Goal: Use online tool/utility: Utilize a website feature to perform a specific function

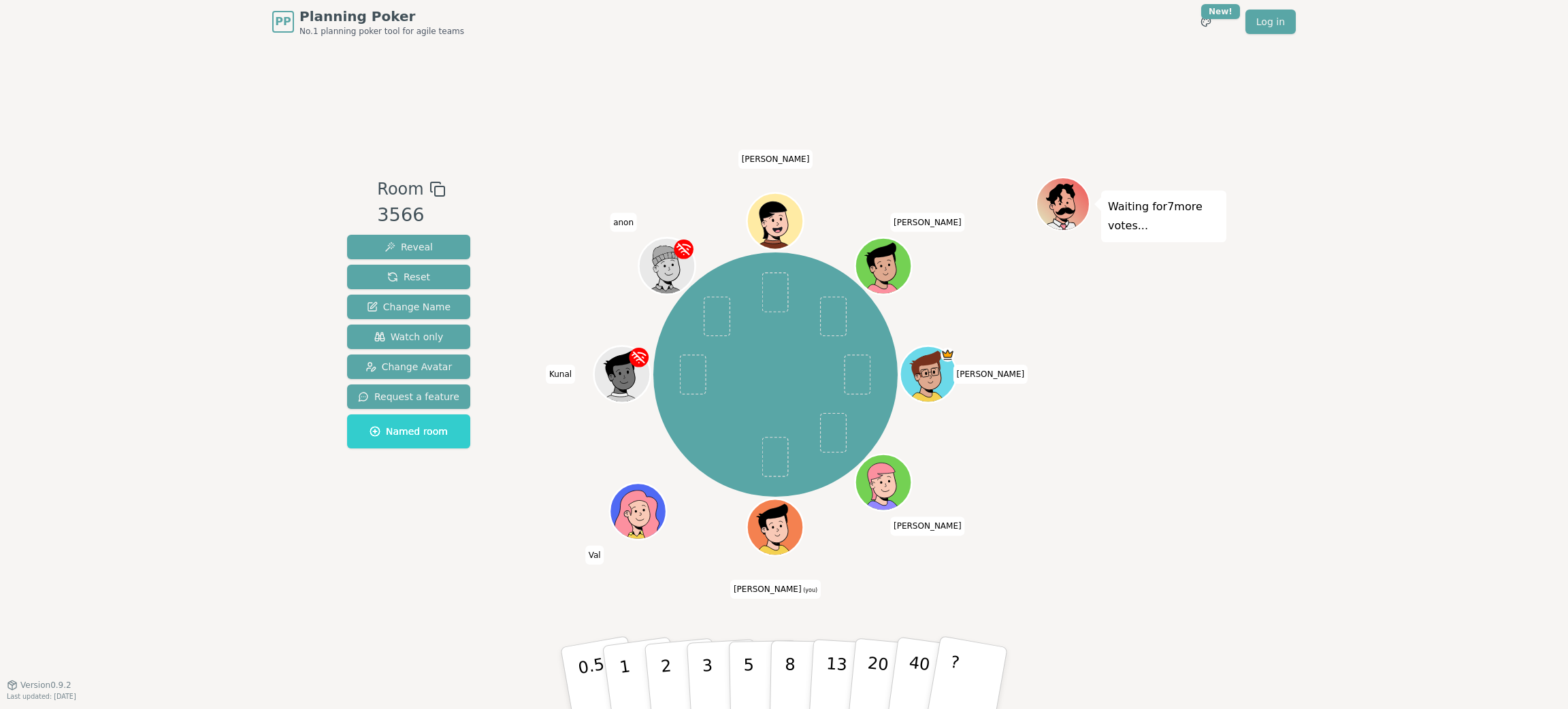
click at [815, 68] on div "Room 3566 Reveal Reset Change Name Watch only Change Avatar Request a feature N…" at bounding box center [784, 364] width 885 height 641
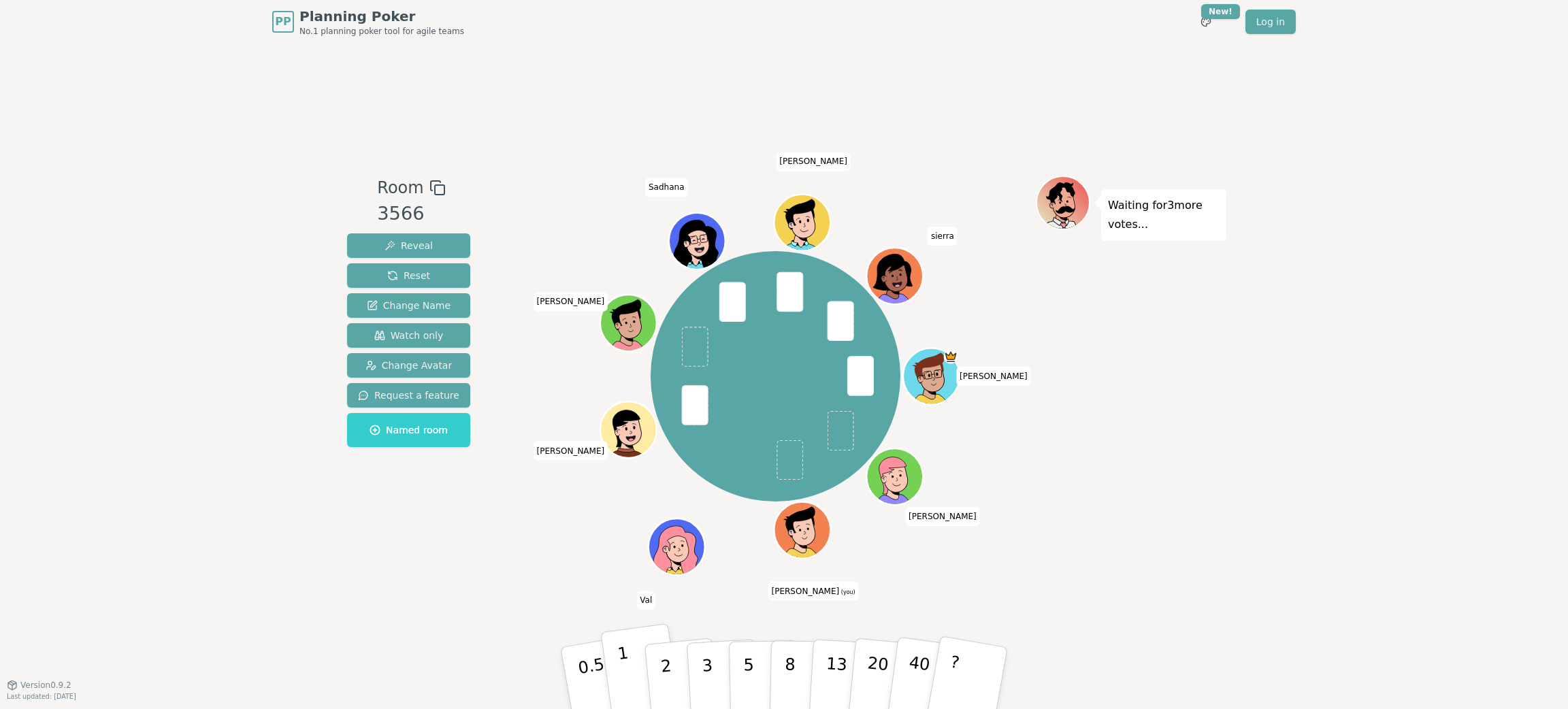
click at [635, 472] on button "1" at bounding box center [640, 678] width 81 height 110
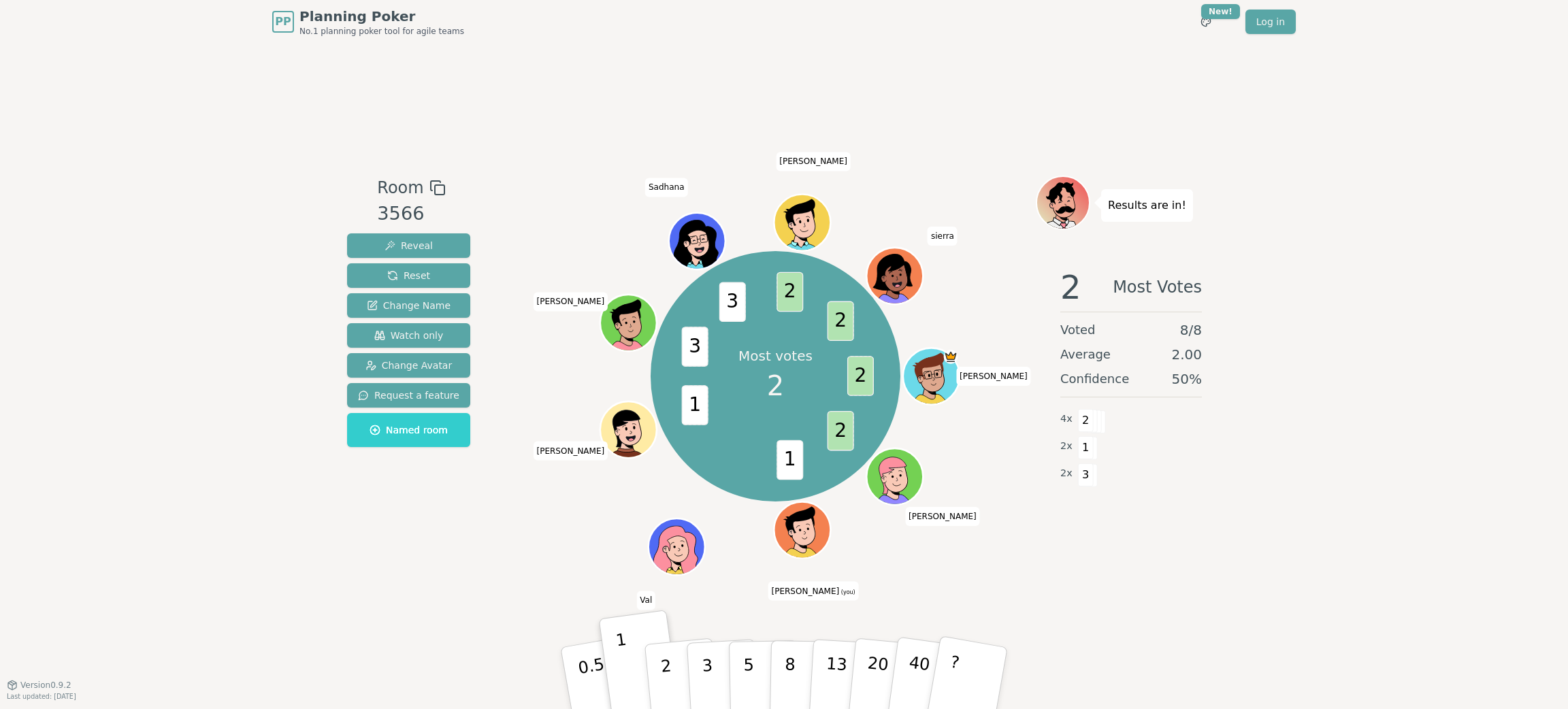
click at [599, 472] on button "1" at bounding box center [639, 665] width 81 height 110
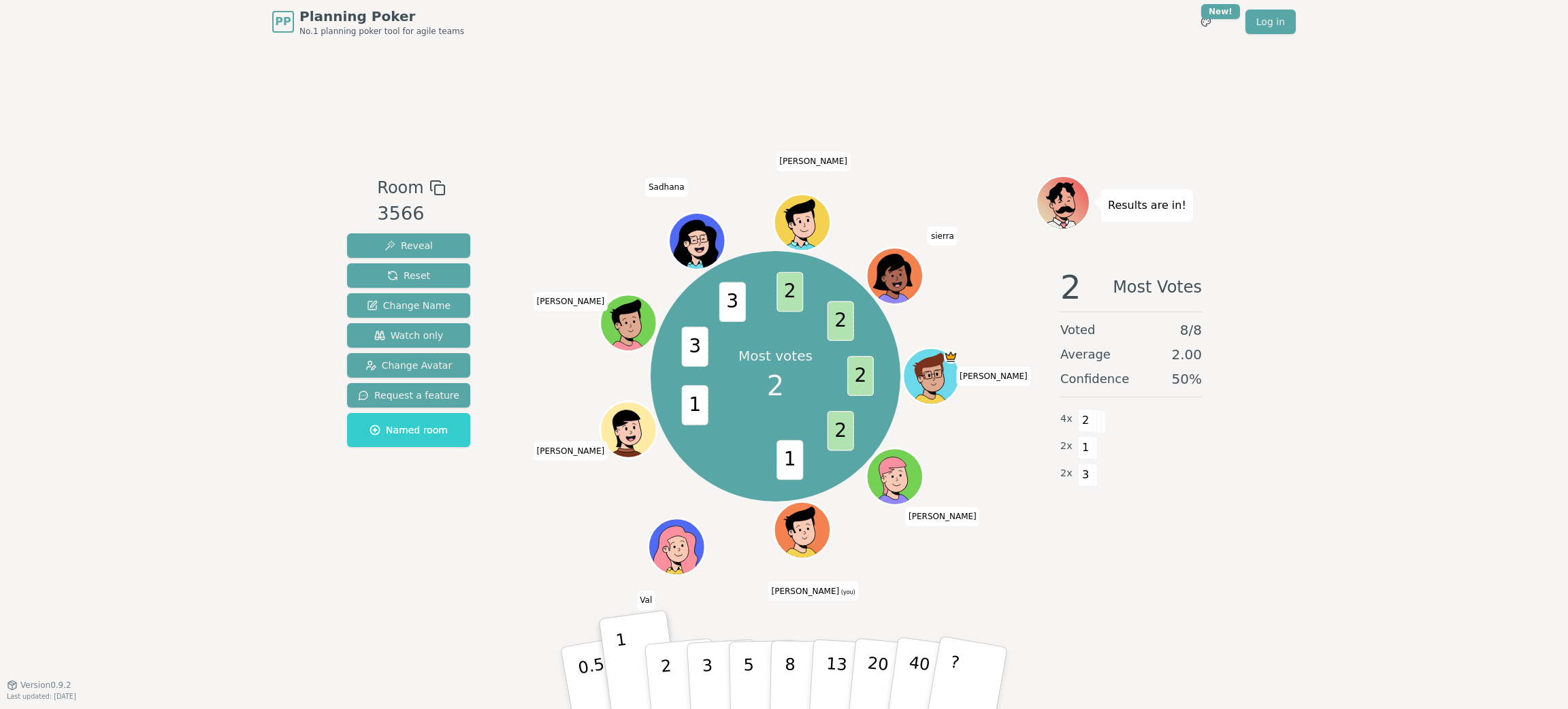
click at [599, 472] on button "1" at bounding box center [639, 665] width 81 height 110
click at [1045, 472] on div "Room 3566 Reveal Reset Change Name Watch only Change Avatar Request a feature N…" at bounding box center [784, 364] width 885 height 641
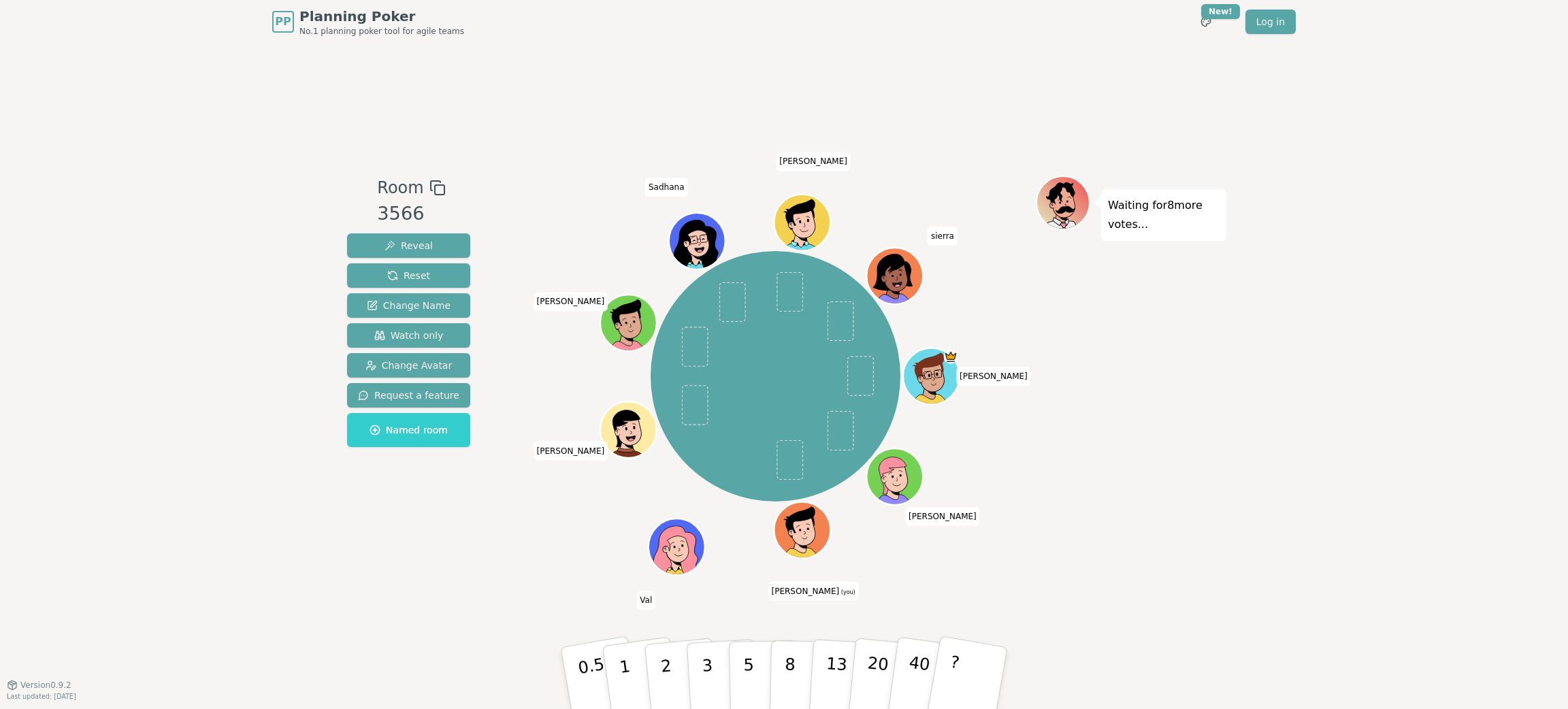
click at [510, 64] on div "Room 3566 Reveal Reset Change Name Watch only Change Avatar Request a feature N…" at bounding box center [784, 364] width 885 height 641
click at [761, 472] on button "5" at bounding box center [764, 678] width 70 height 104
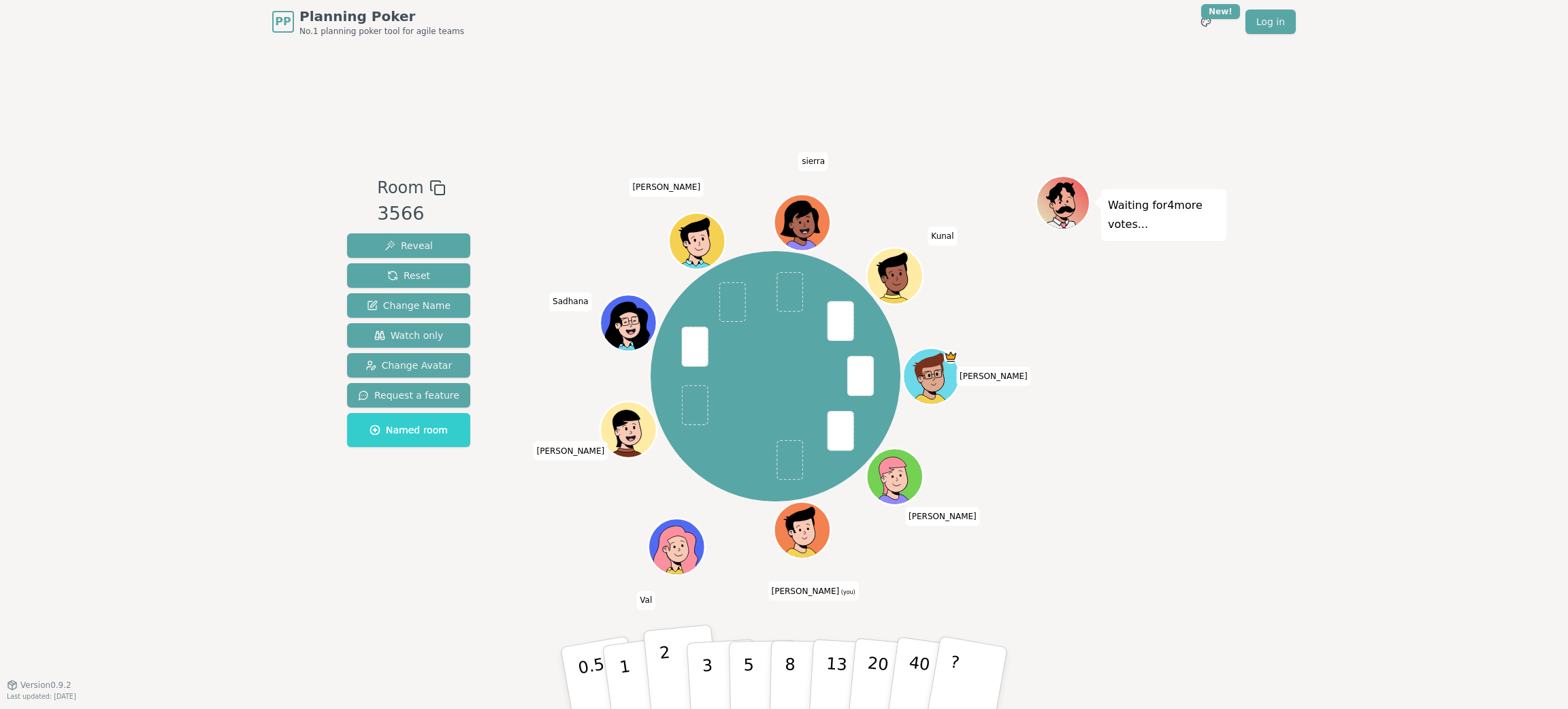
click at [662, 472] on p "2" at bounding box center [667, 680] width 18 height 74
click at [1045, 472] on div "Waiting for 2 more votes..." at bounding box center [1131, 364] width 191 height 377
click at [1045, 452] on div "PP Planning Poker No.1 planning poker tool for agile teams Toggle theme New! Lo…" at bounding box center [784, 354] width 1568 height 709
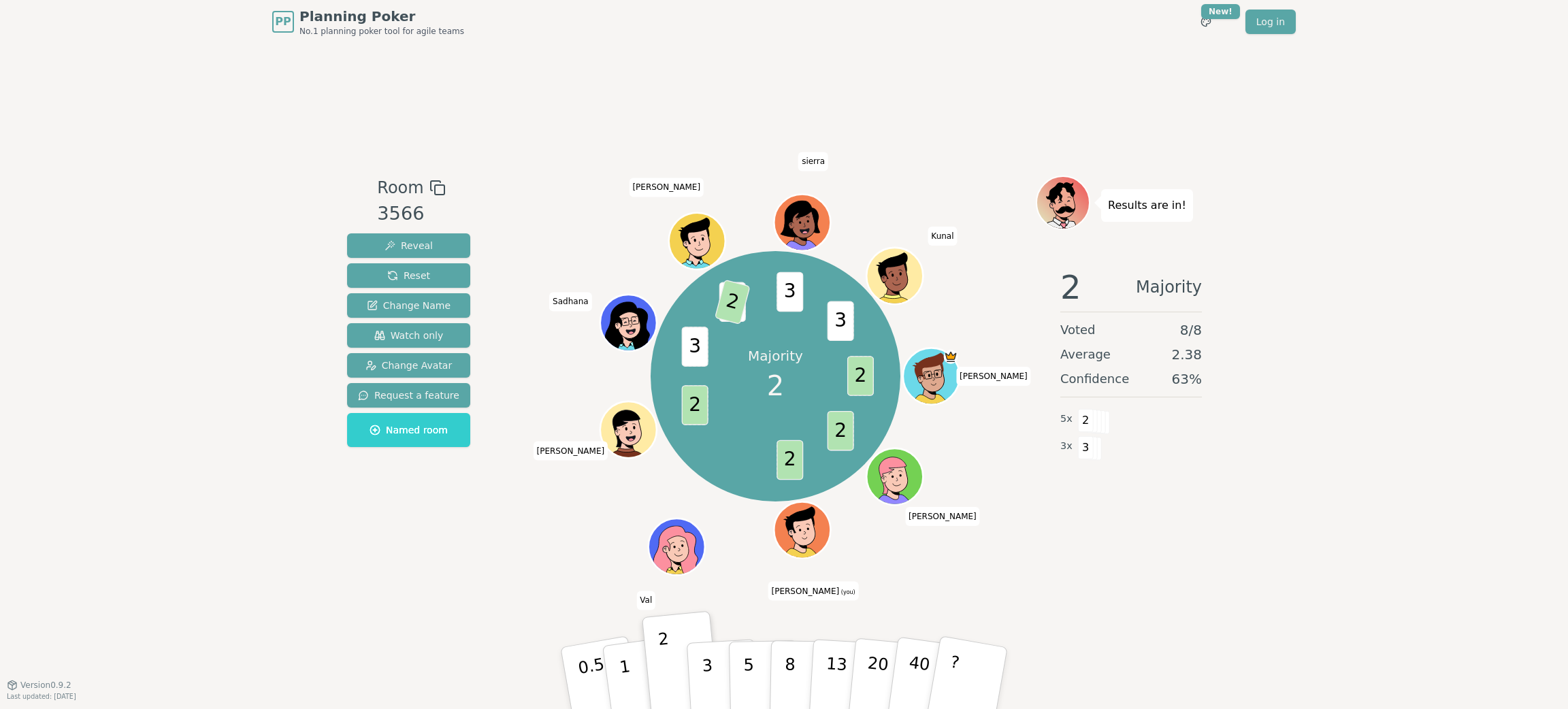
click at [1045, 472] on div "Room 3566 Reveal Reset Change Name Watch only Change Avatar Request a feature N…" at bounding box center [784, 364] width 885 height 641
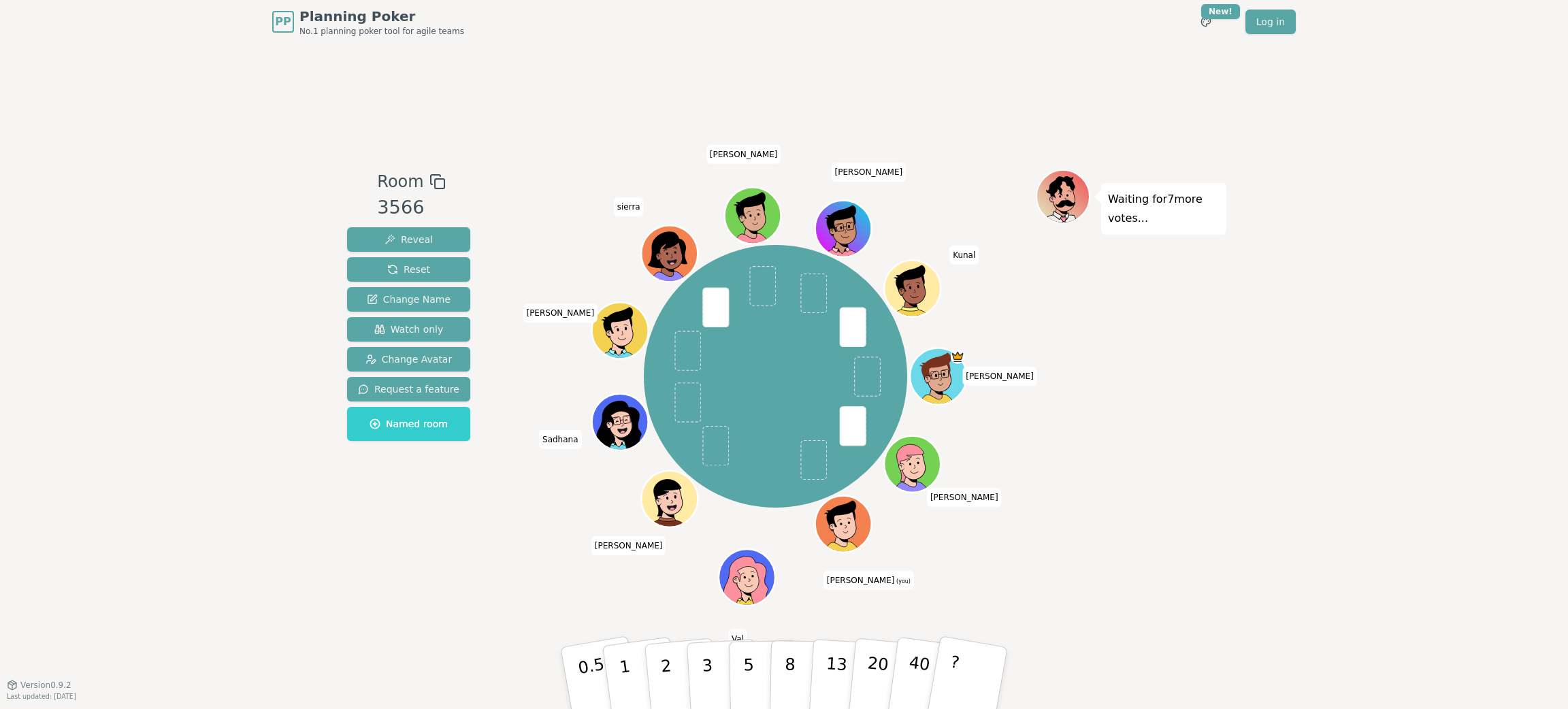
click at [1045, 472] on div "Room 3566 Reveal Reset Change Name Watch only Change Avatar Request a feature N…" at bounding box center [784, 364] width 885 height 641
click at [721, 472] on button "3" at bounding box center [723, 678] width 74 height 106
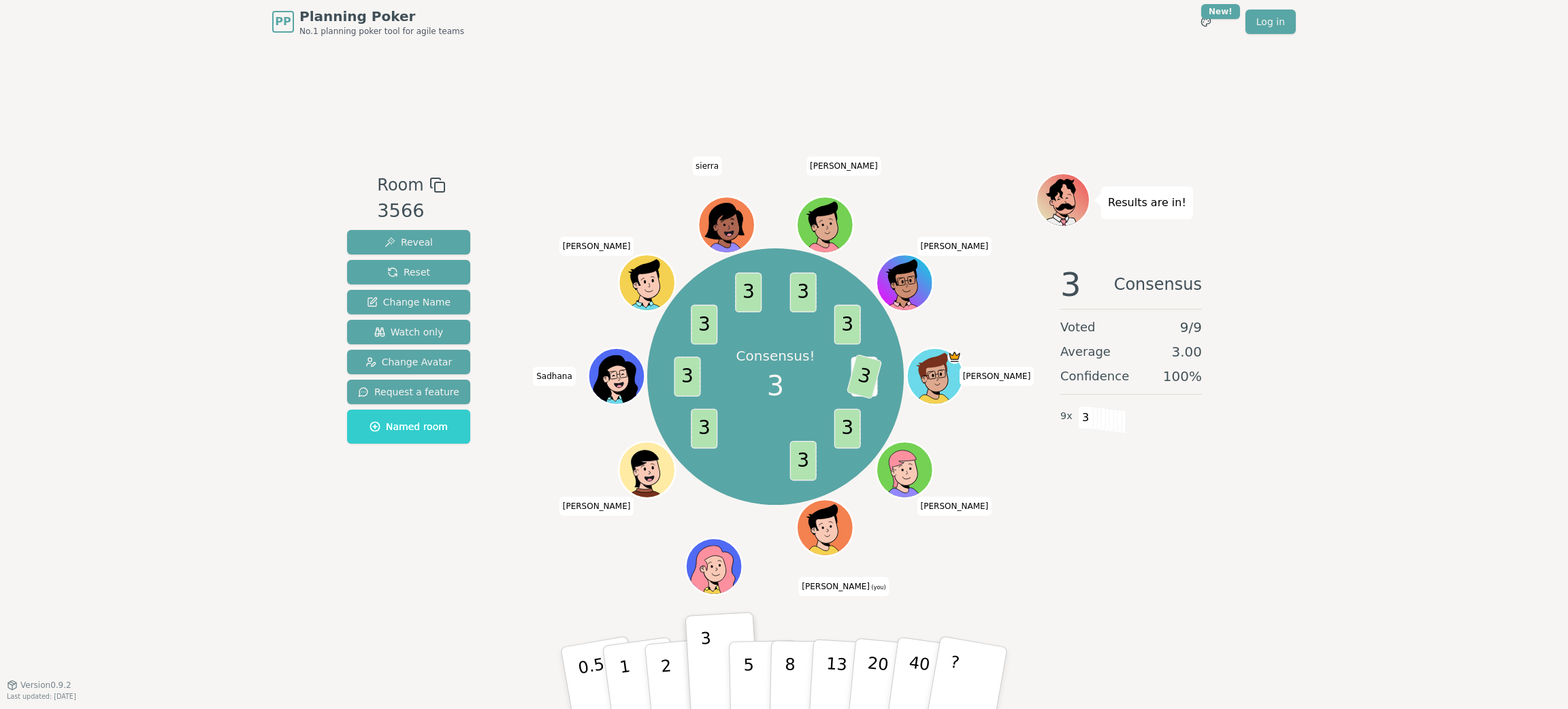
click at [1045, 452] on div "PP Planning Poker No.1 planning poker tool for agile teams Toggle theme New! Lo…" at bounding box center [784, 354] width 1568 height 709
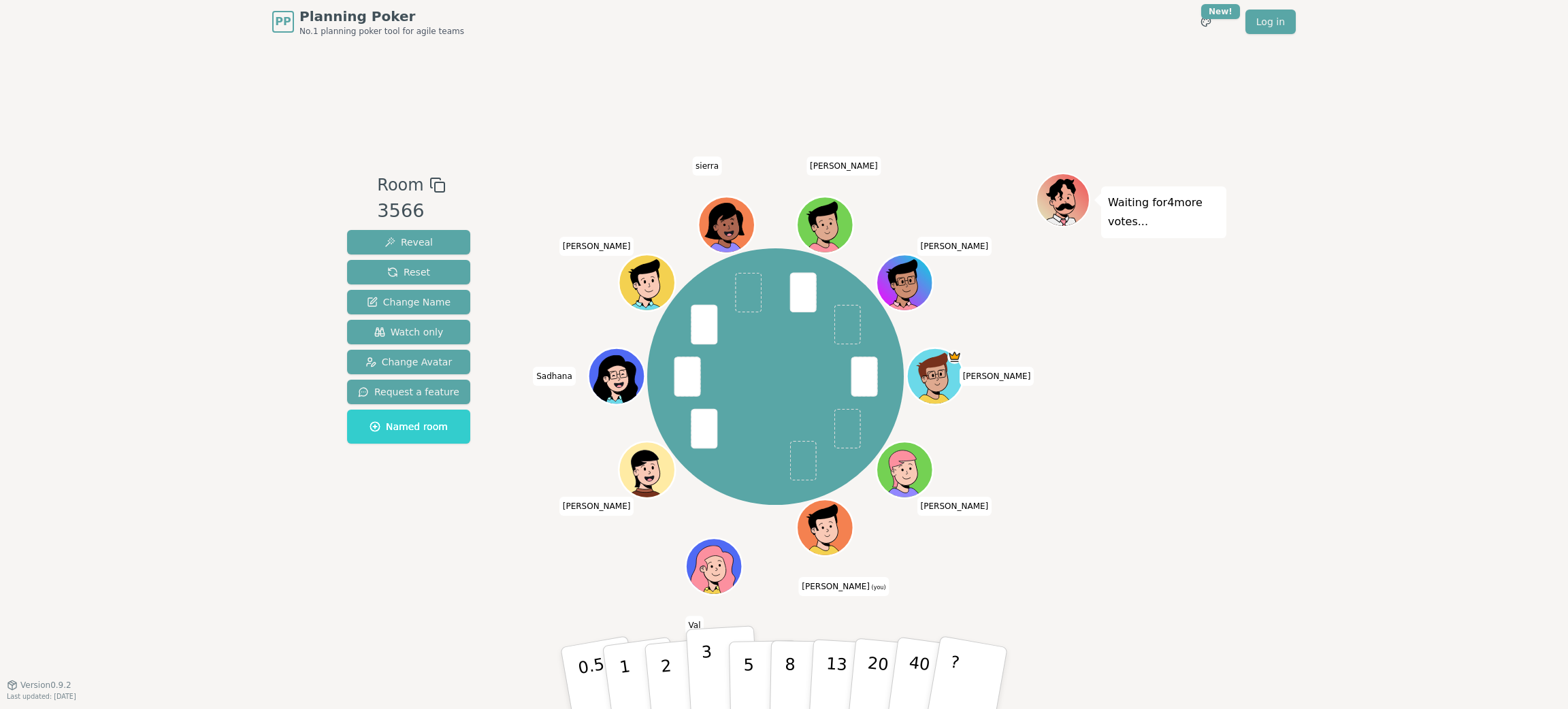
click at [704, 472] on p "3" at bounding box center [708, 679] width 15 height 74
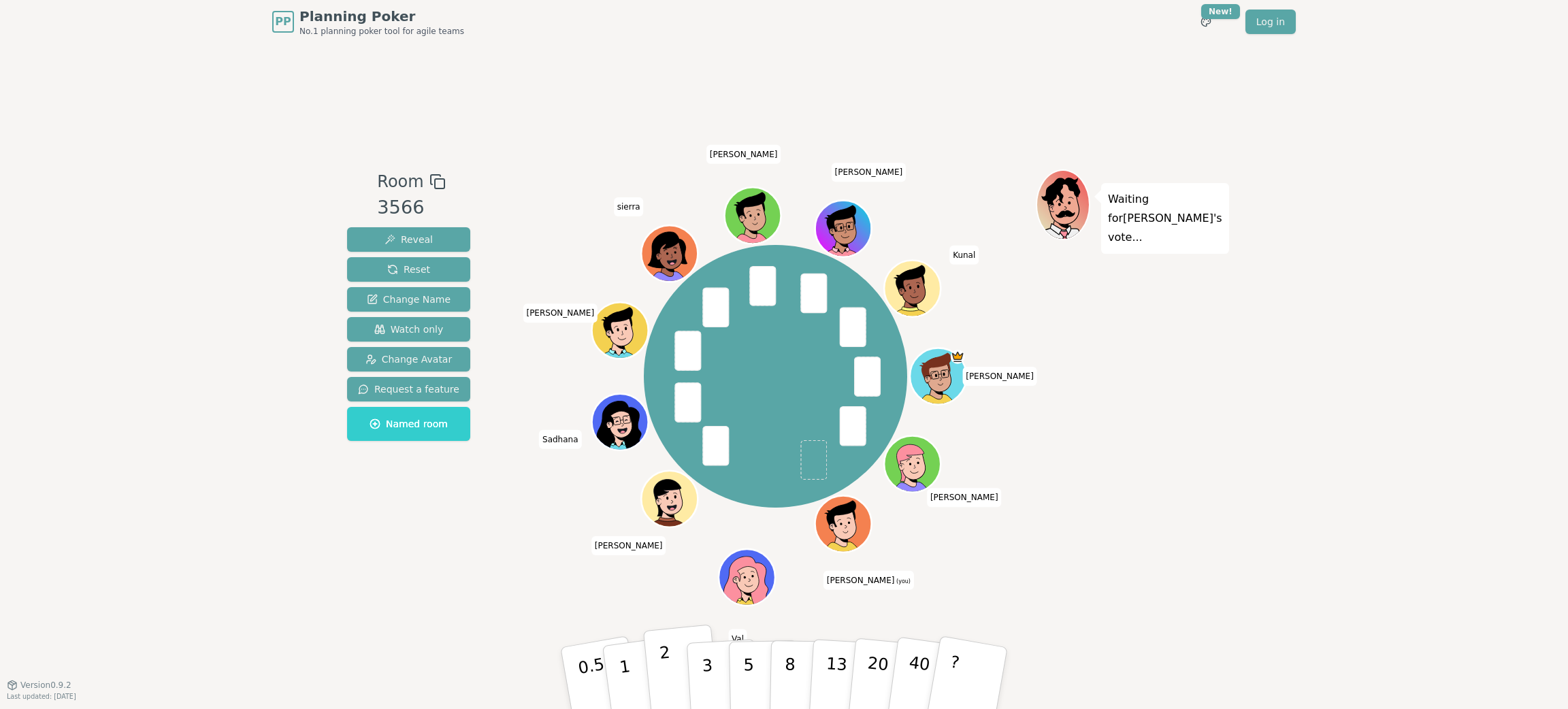
click at [661, 472] on p "2" at bounding box center [667, 680] width 18 height 74
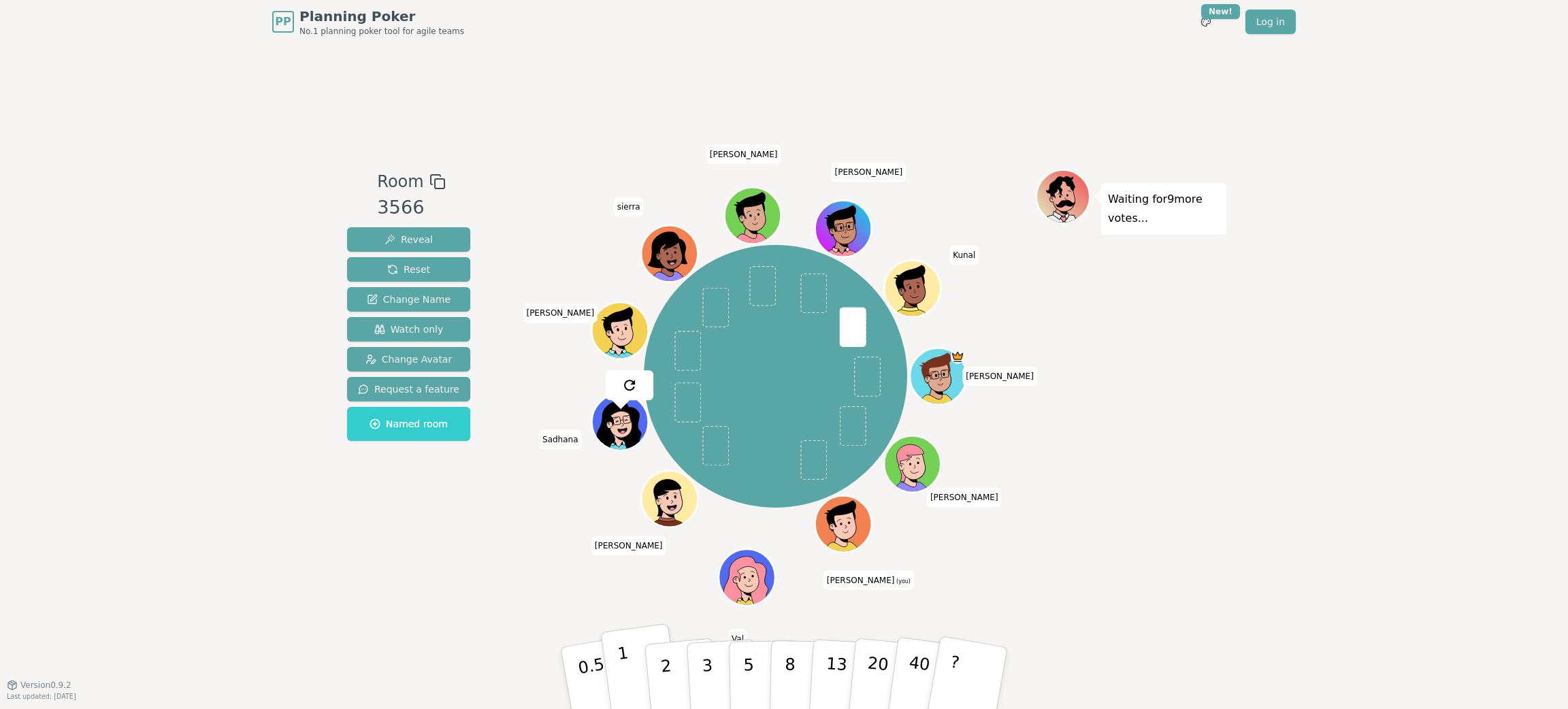
click at [644, 472] on button "1" at bounding box center [640, 678] width 81 height 110
